Goal: Information Seeking & Learning: Learn about a topic

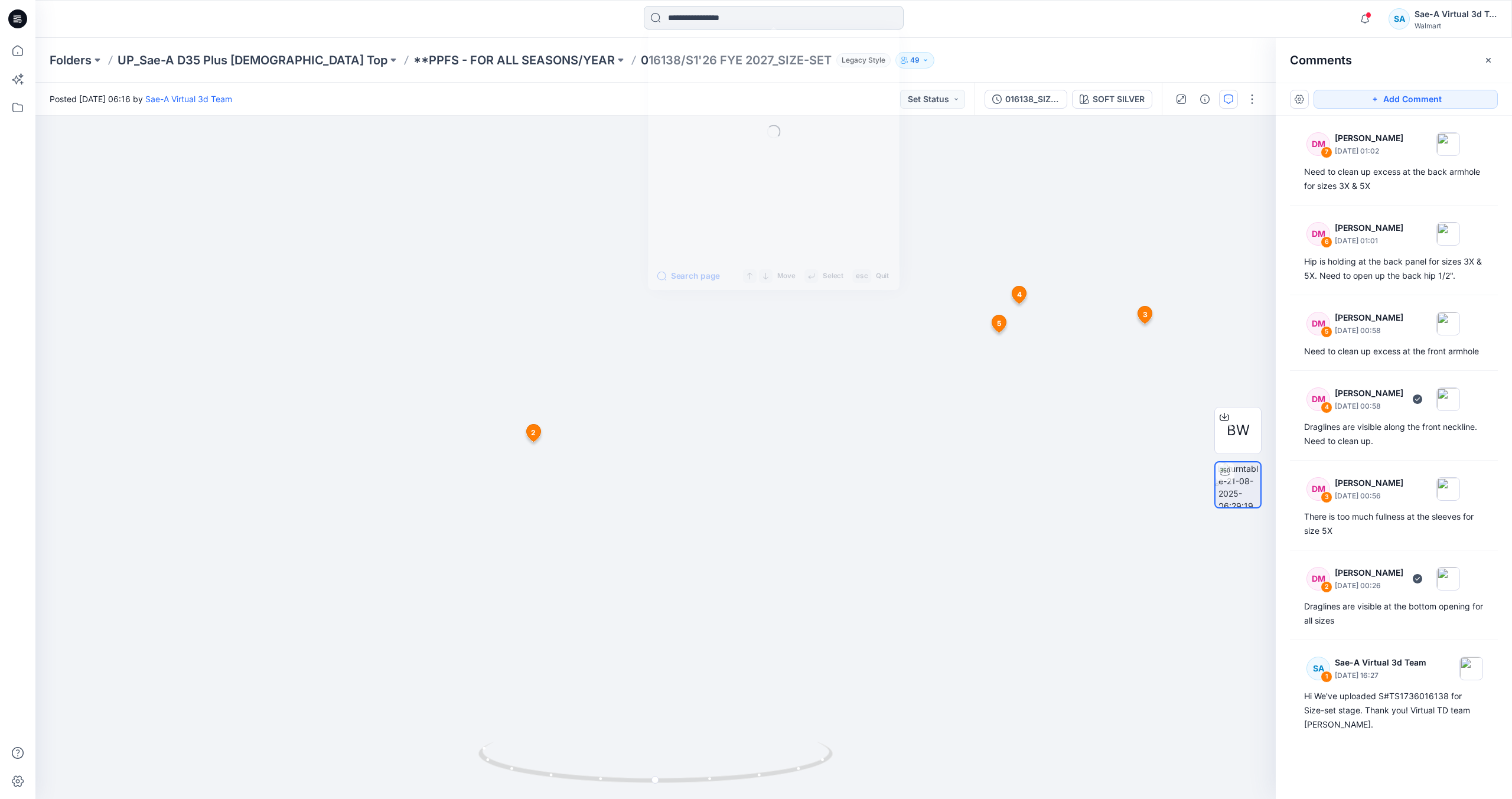
click at [721, 29] on input at bounding box center [773, 18] width 260 height 24
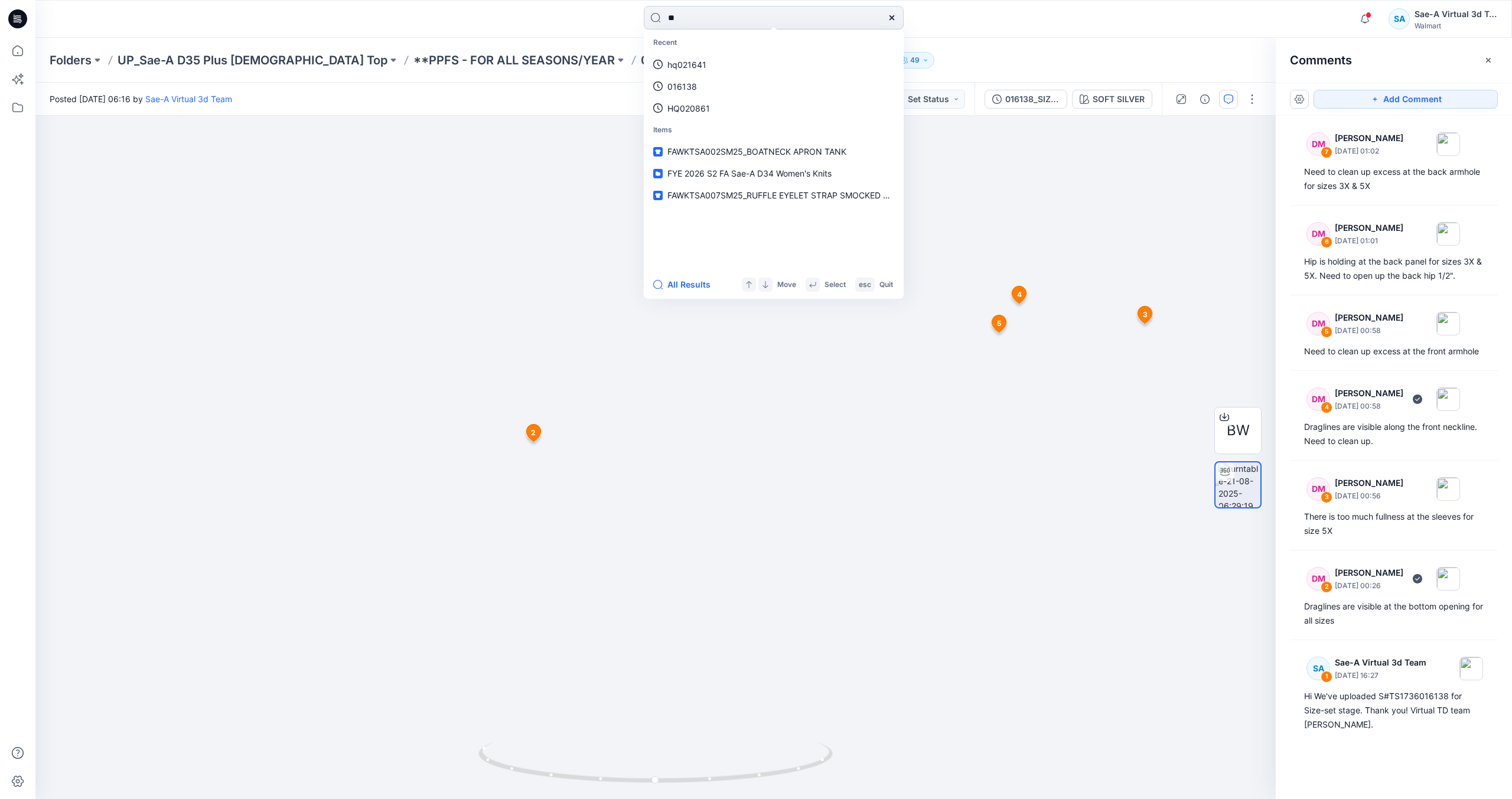
type input "*"
type input "*******"
click at [743, 56] on link "SS TIER TEE DRESS" at bounding box center [773, 65] width 255 height 22
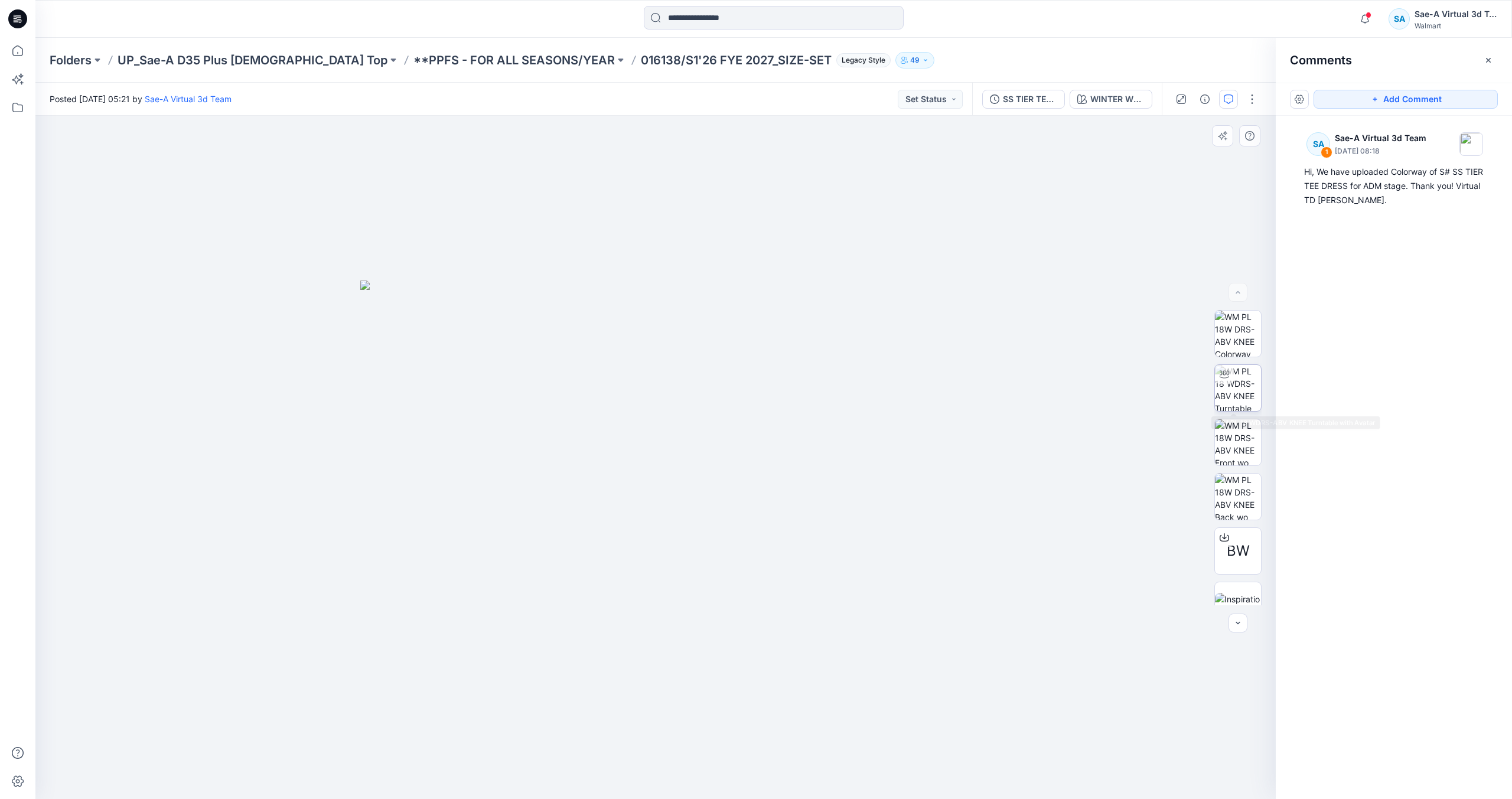
click at [1231, 397] on img at bounding box center [1237, 388] width 46 height 46
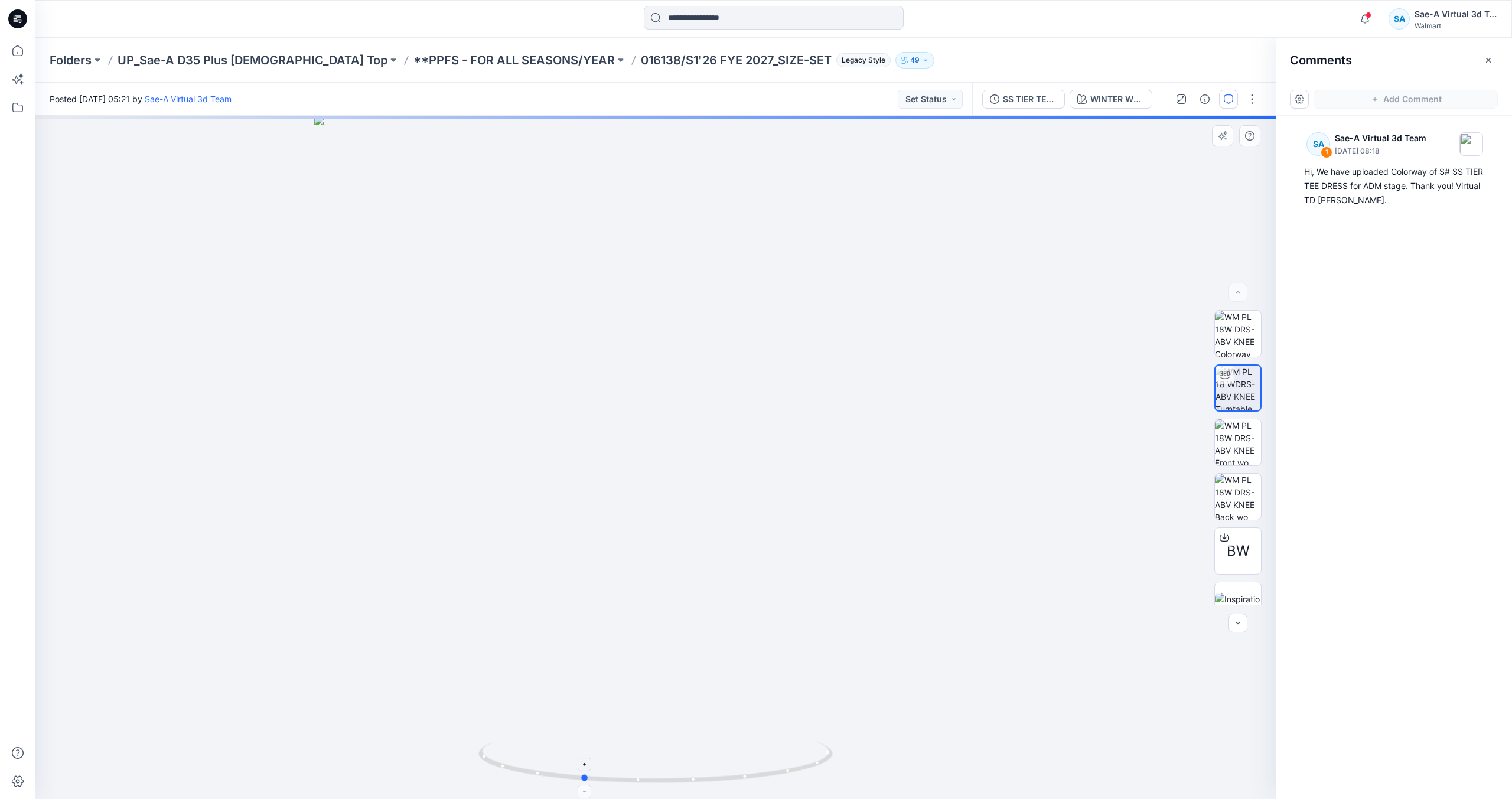
drag, startPoint x: 798, startPoint y: 766, endPoint x: 724, endPoint y: 765, distance: 74.0
click at [724, 765] on icon at bounding box center [657, 764] width 357 height 45
drag, startPoint x: 706, startPoint y: 768, endPoint x: 809, endPoint y: 780, distance: 103.7
click at [809, 780] on icon at bounding box center [657, 764] width 357 height 45
click at [1037, 106] on button "SS TIER TEE DRESS_ADM_Rev2_Colorway" at bounding box center [1023, 99] width 83 height 19
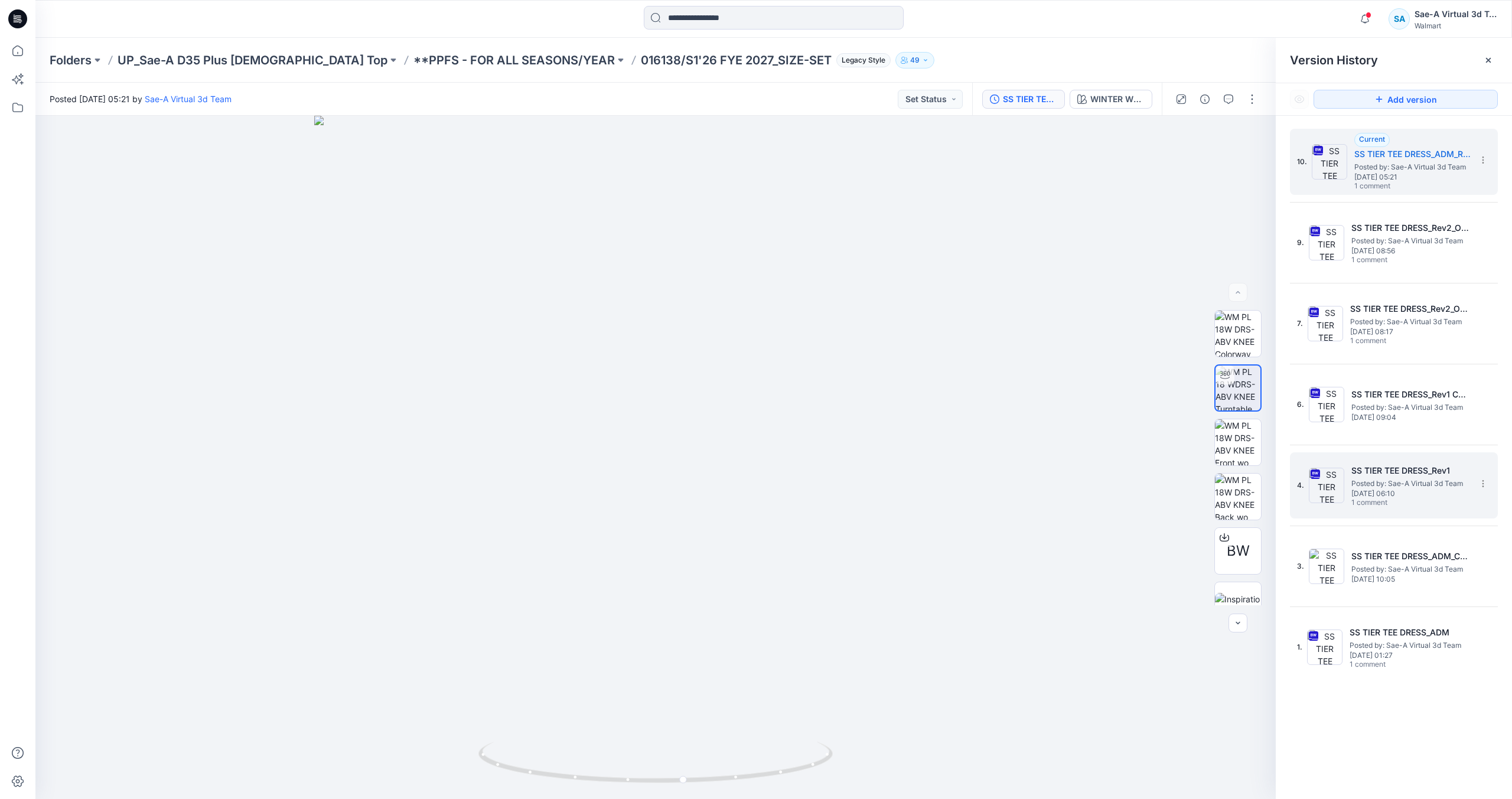
click at [1357, 484] on span "Posted by: Sae-A Virtual 3d Team" at bounding box center [1410, 484] width 118 height 12
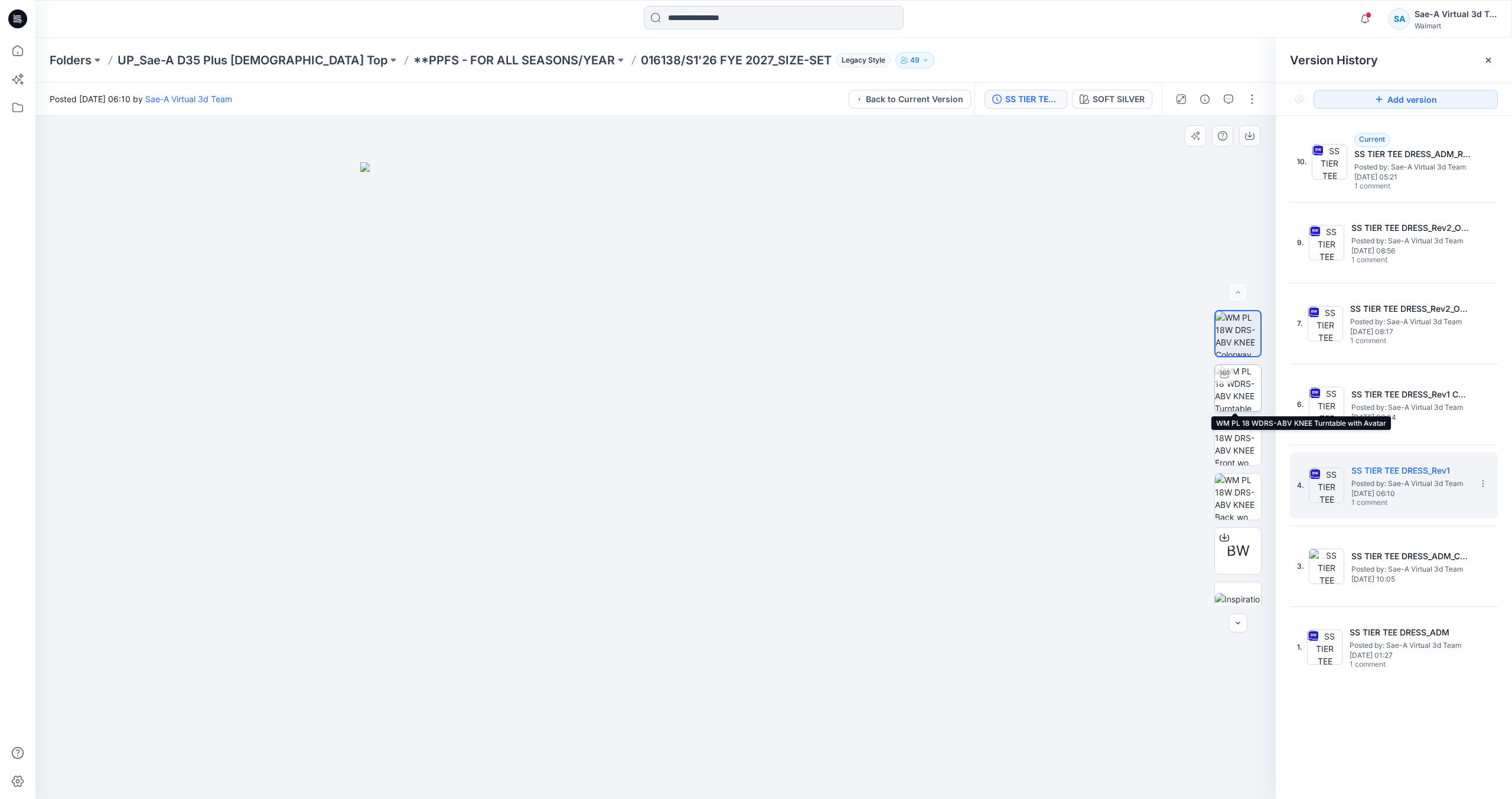
click at [1226, 393] on img at bounding box center [1237, 388] width 46 height 46
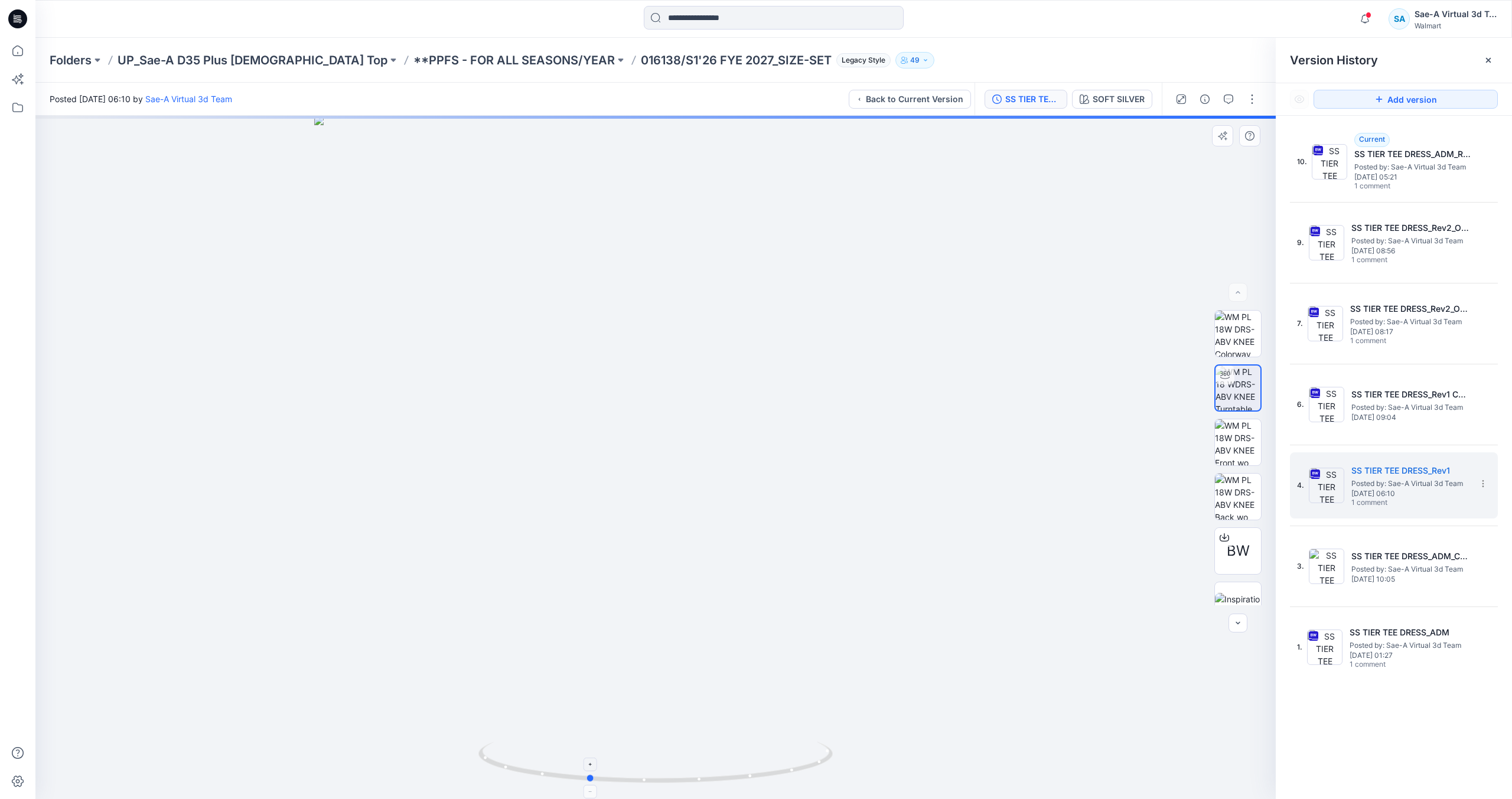
drag, startPoint x: 797, startPoint y: 761, endPoint x: 737, endPoint y: 770, distance: 60.7
click at [737, 770] on icon at bounding box center [657, 764] width 357 height 45
click at [1377, 331] on span "[DATE] 08:17" at bounding box center [1409, 331] width 118 height 8
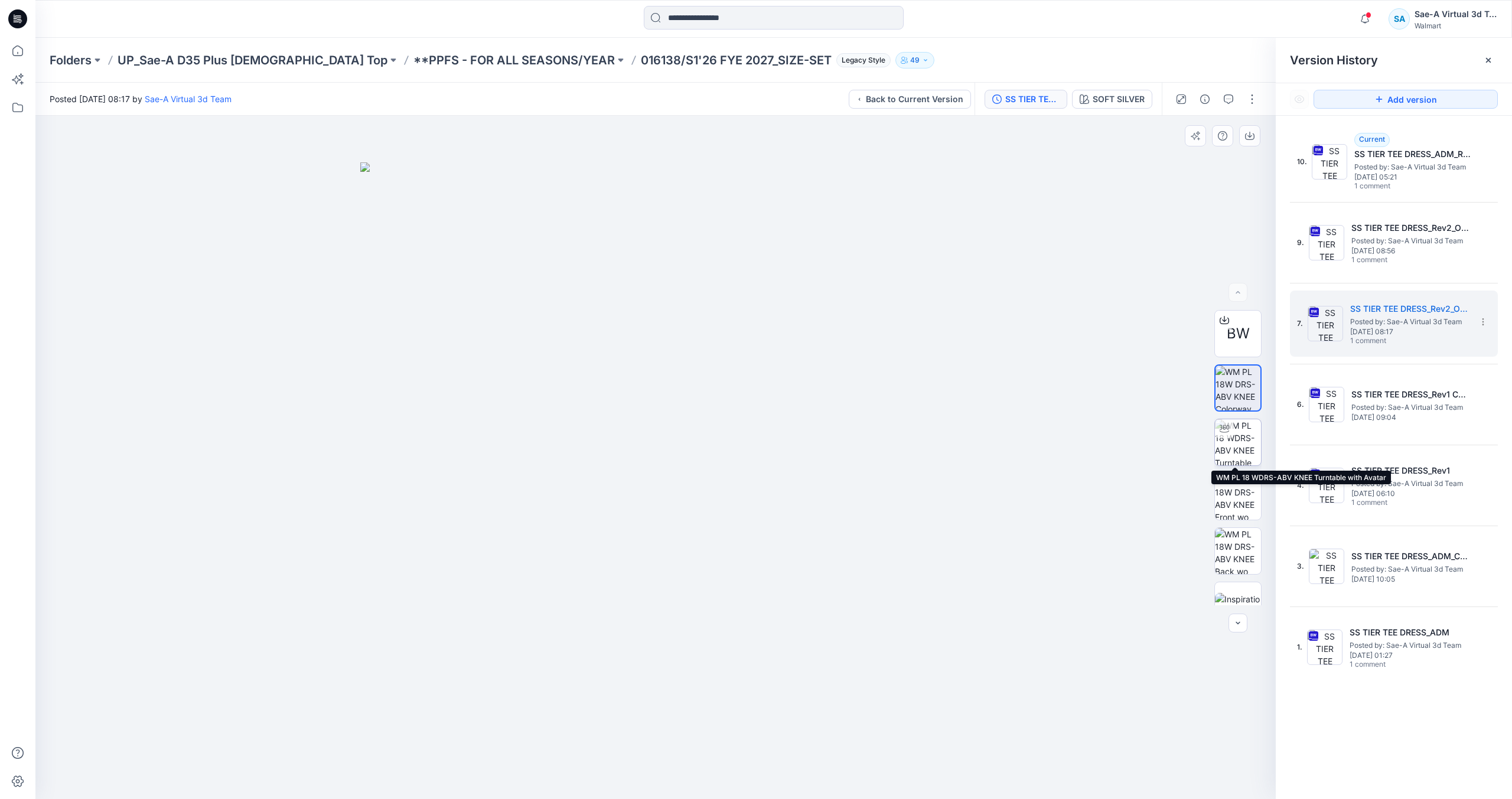
click at [1243, 440] on img at bounding box center [1237, 442] width 46 height 46
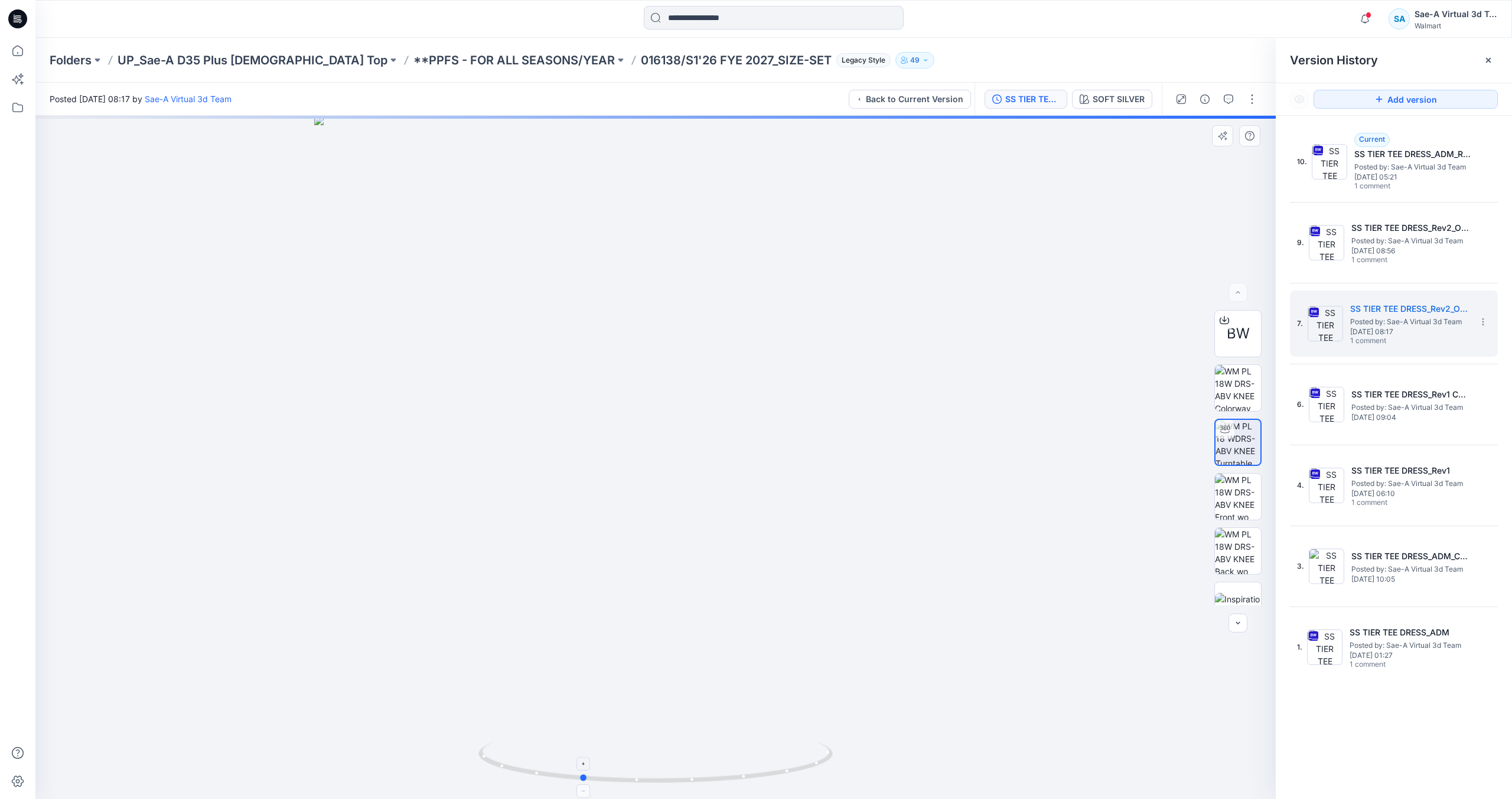
drag, startPoint x: 807, startPoint y: 758, endPoint x: 733, endPoint y: 772, distance: 75.3
click at [733, 772] on icon at bounding box center [657, 764] width 357 height 45
drag, startPoint x: 746, startPoint y: 775, endPoint x: 801, endPoint y: 764, distance: 56.1
click at [801, 764] on icon at bounding box center [657, 764] width 357 height 45
